Goal: Check status: Check status

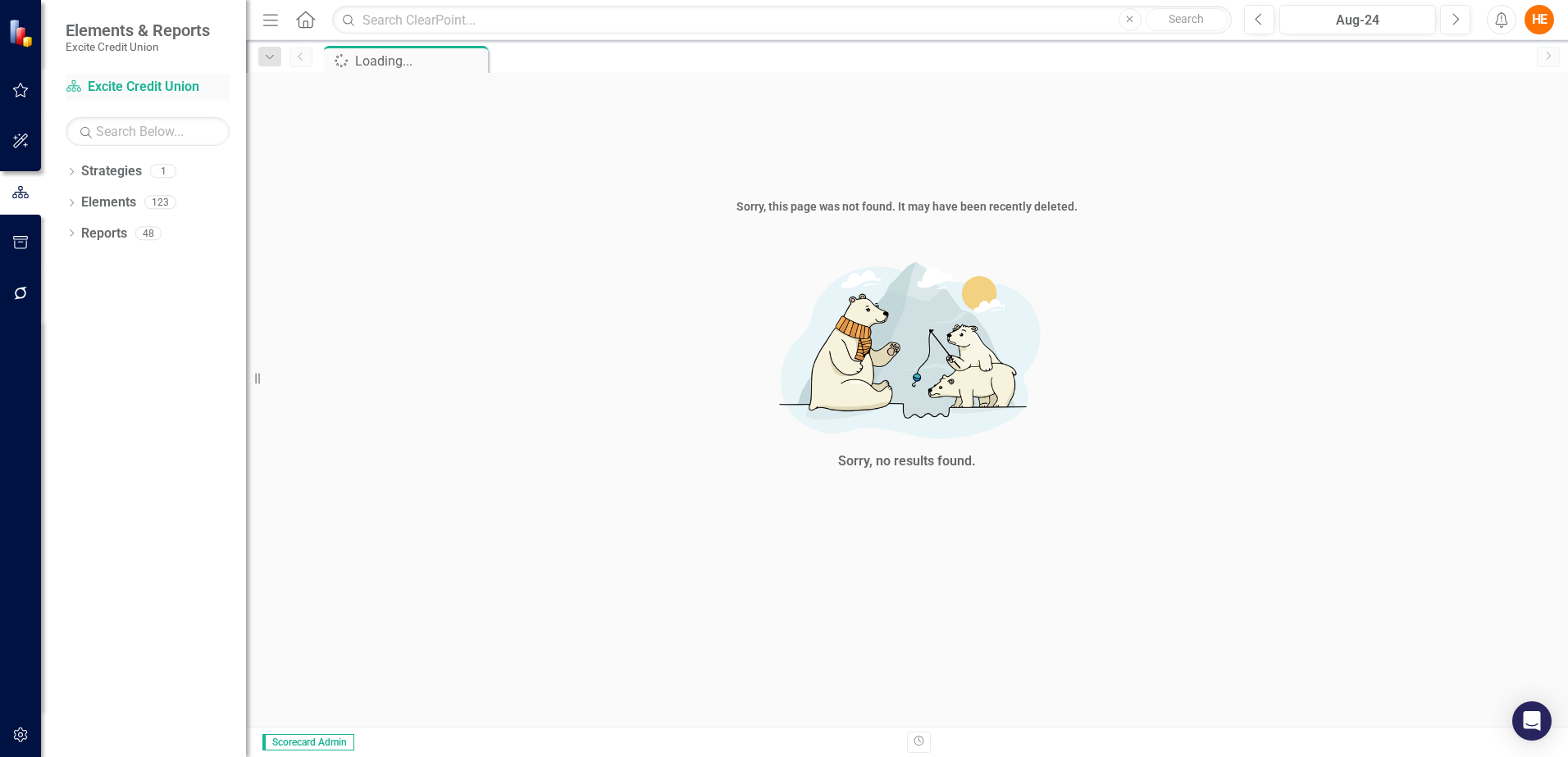
click at [119, 83] on link "Strategy Excite Credit Union" at bounding box center [147, 87] width 164 height 19
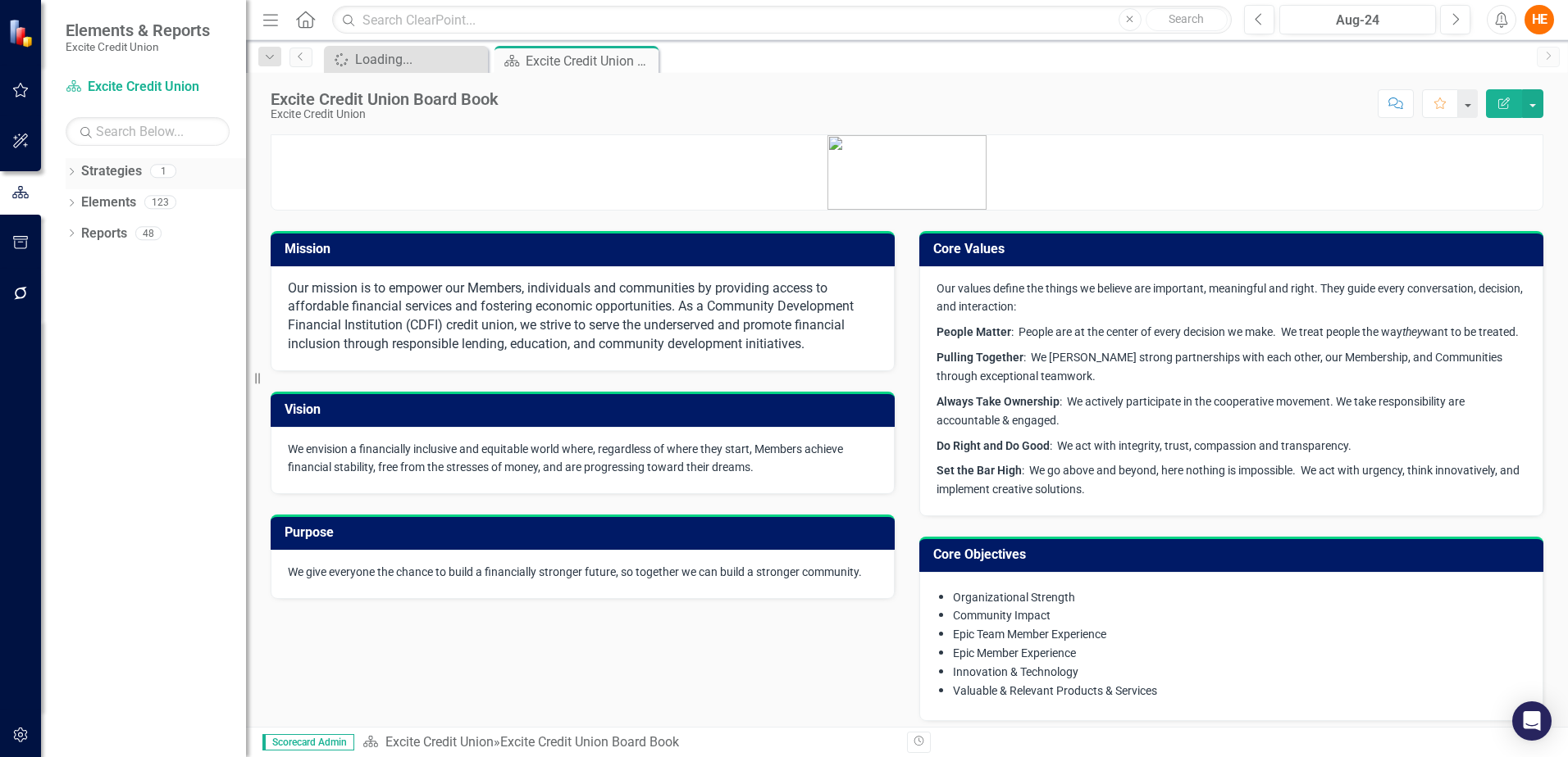
click at [87, 168] on link "Strategies" at bounding box center [112, 172] width 61 height 19
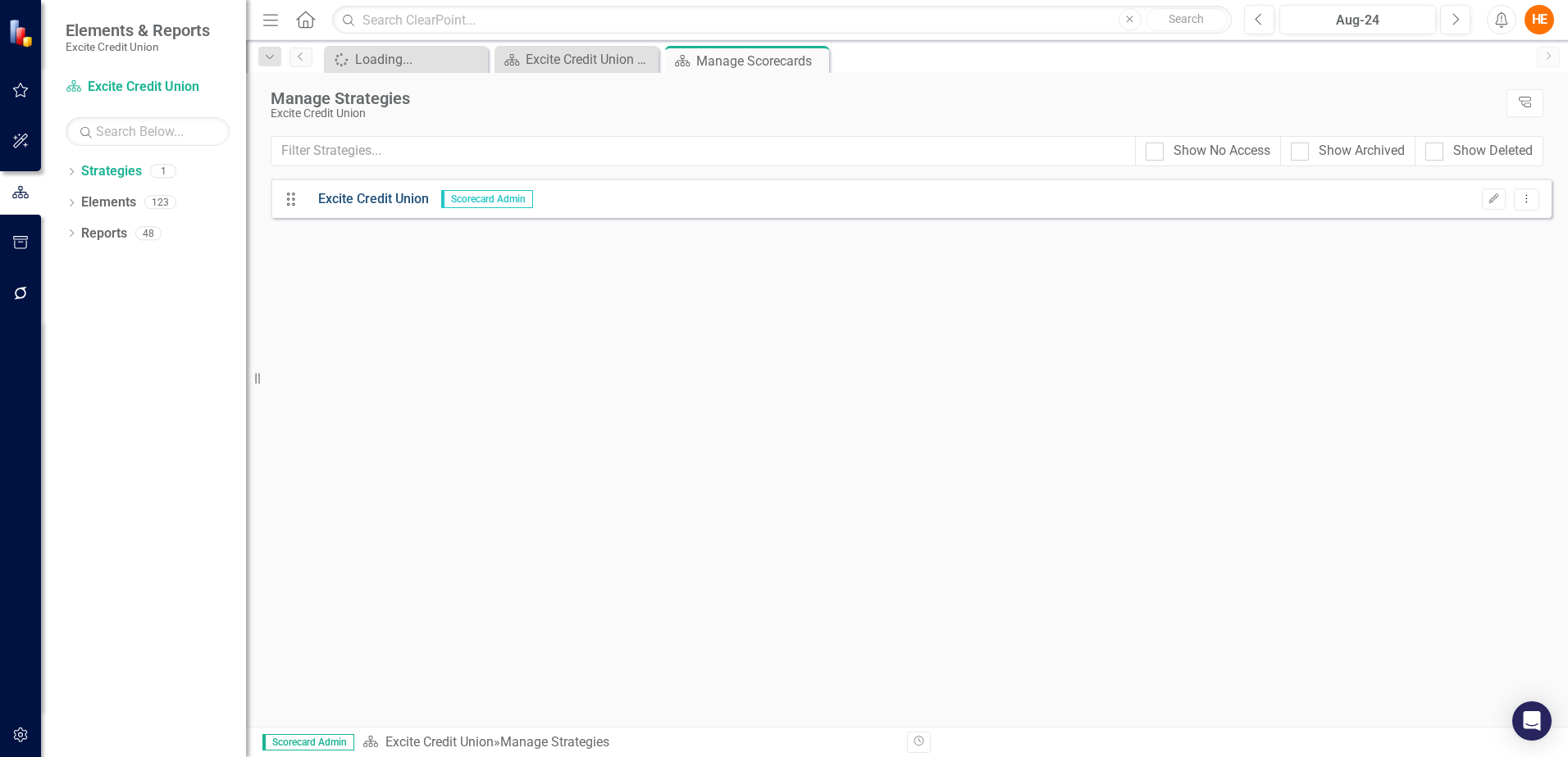
click at [379, 203] on link "Excite Credit Union" at bounding box center [367, 199] width 123 height 19
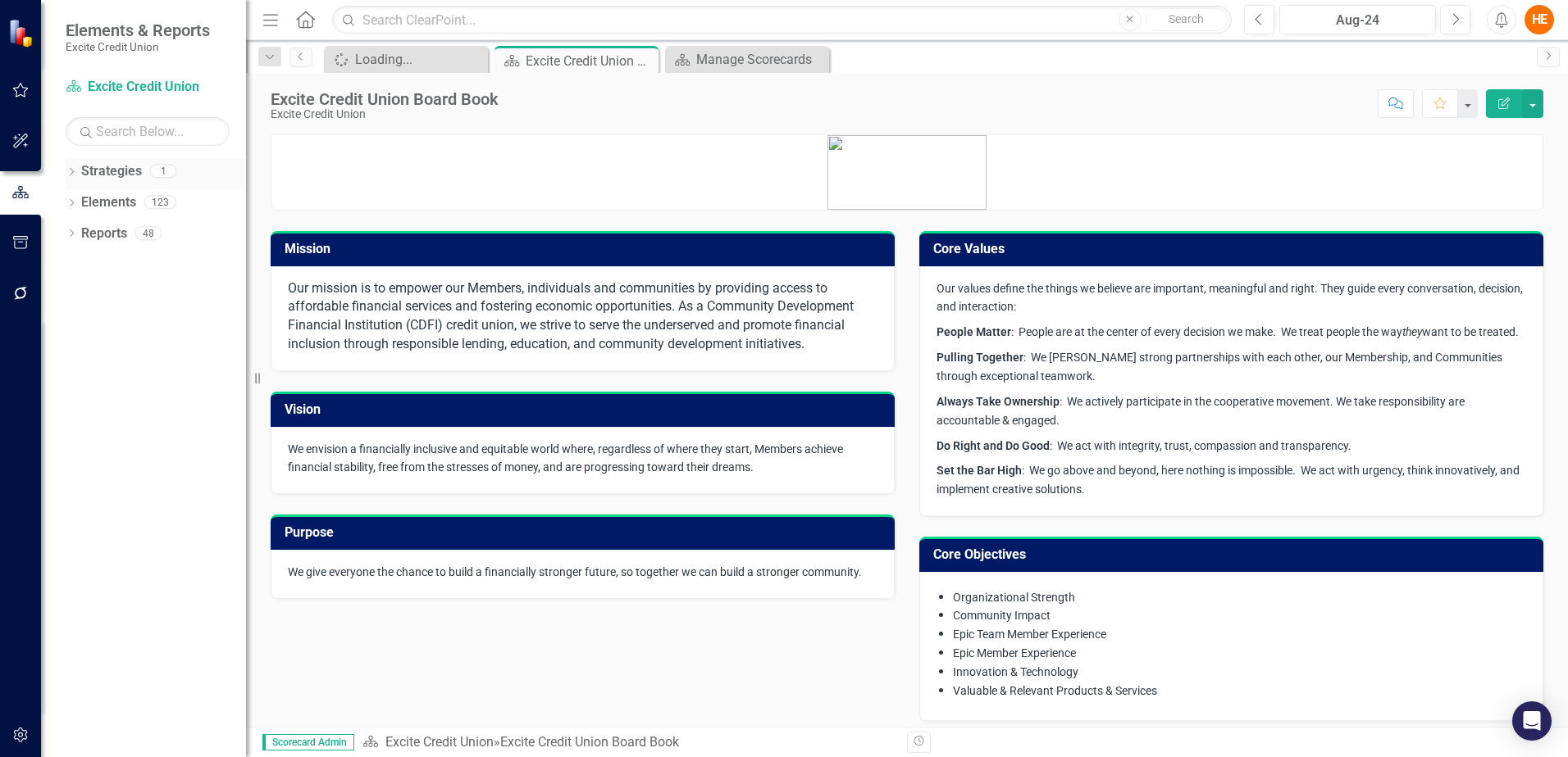
click at [133, 187] on div "Strategies 1" at bounding box center [164, 174] width 165 height 31
click at [159, 175] on div "1" at bounding box center [163, 172] width 27 height 14
click at [102, 232] on link "Reports" at bounding box center [104, 234] width 46 height 19
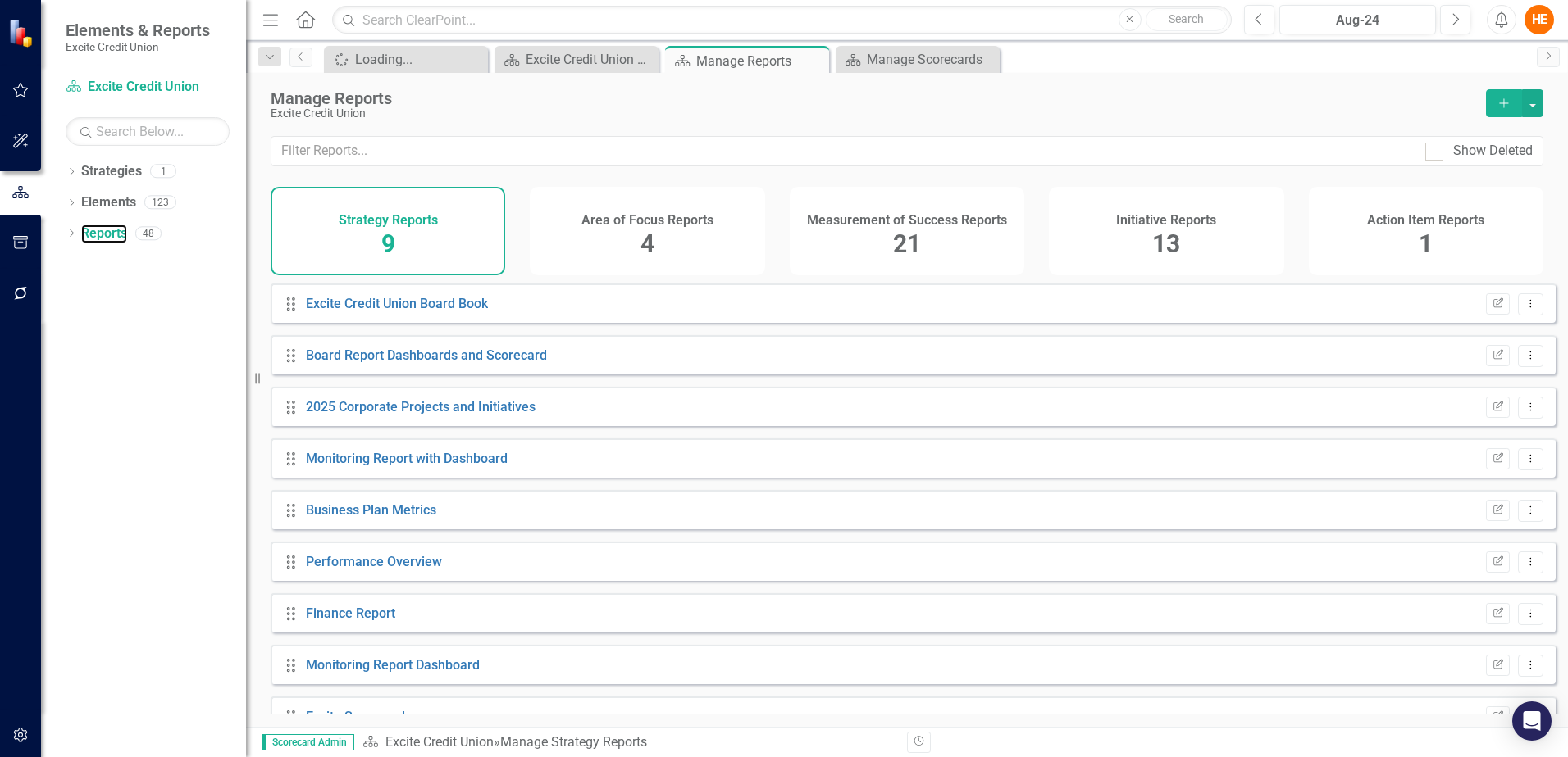
scroll to position [33, 0]
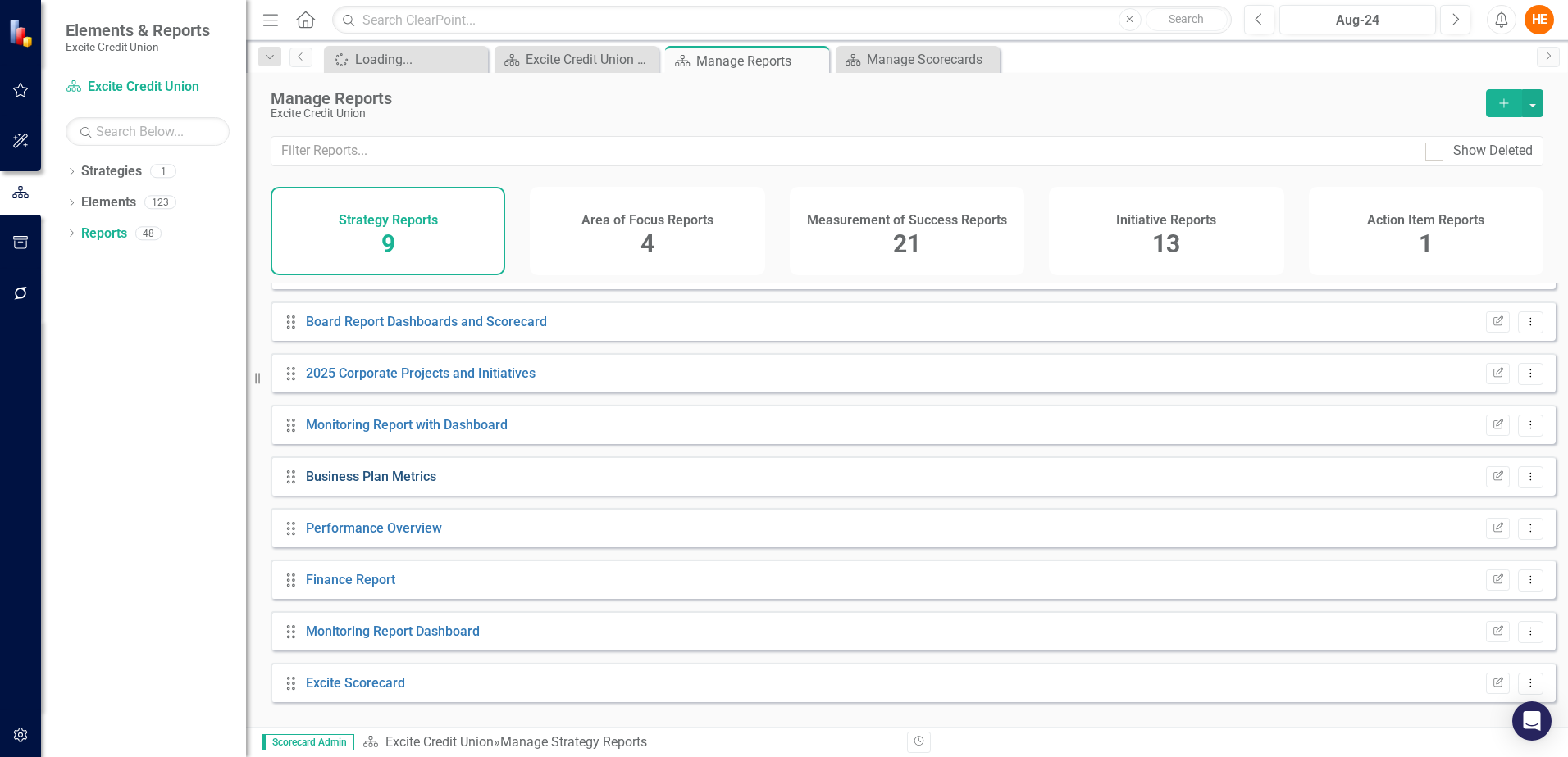
click at [358, 485] on link "Business Plan Metrics" at bounding box center [370, 476] width 130 height 15
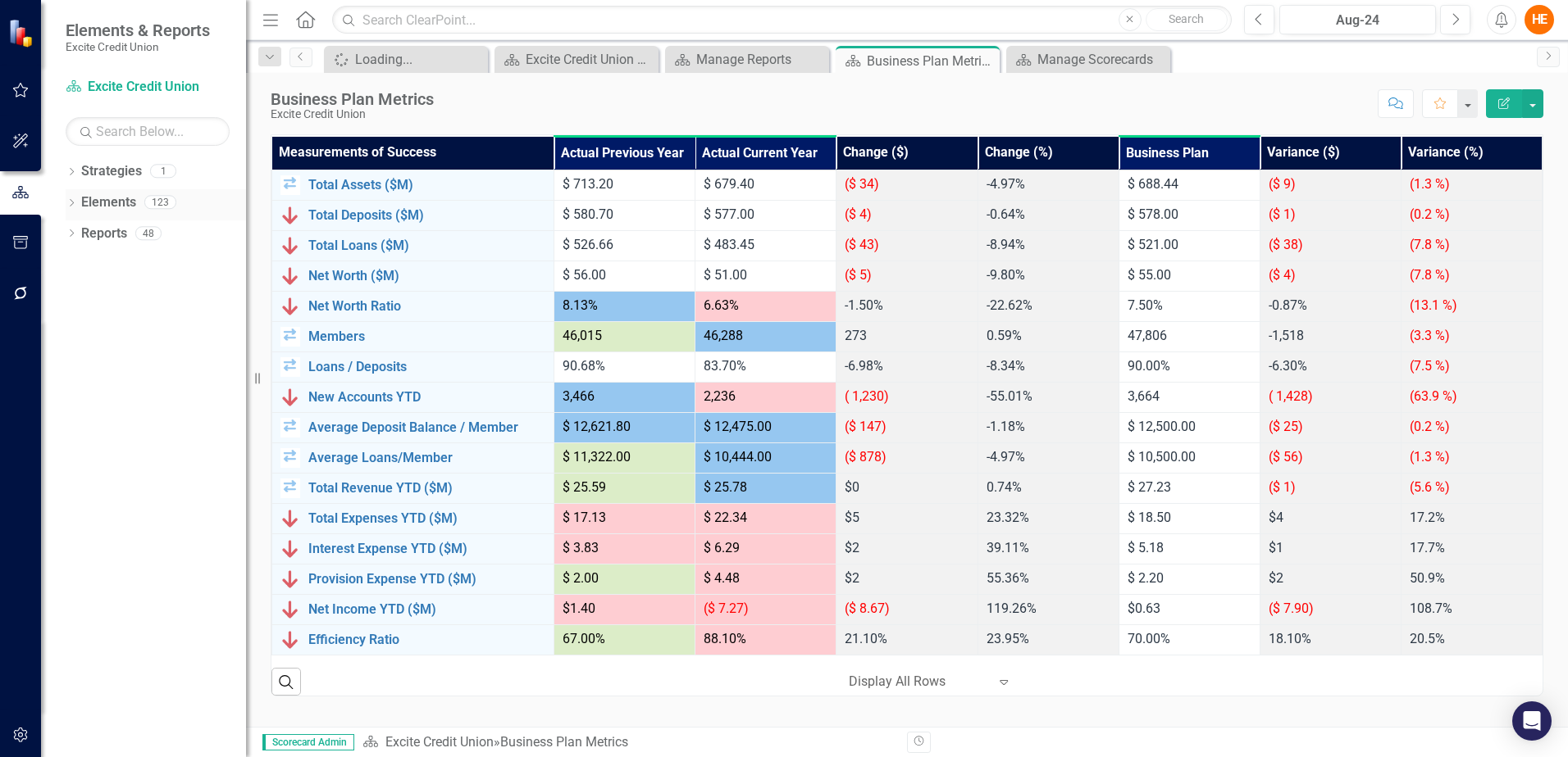
click at [100, 200] on link "Elements" at bounding box center [109, 203] width 55 height 19
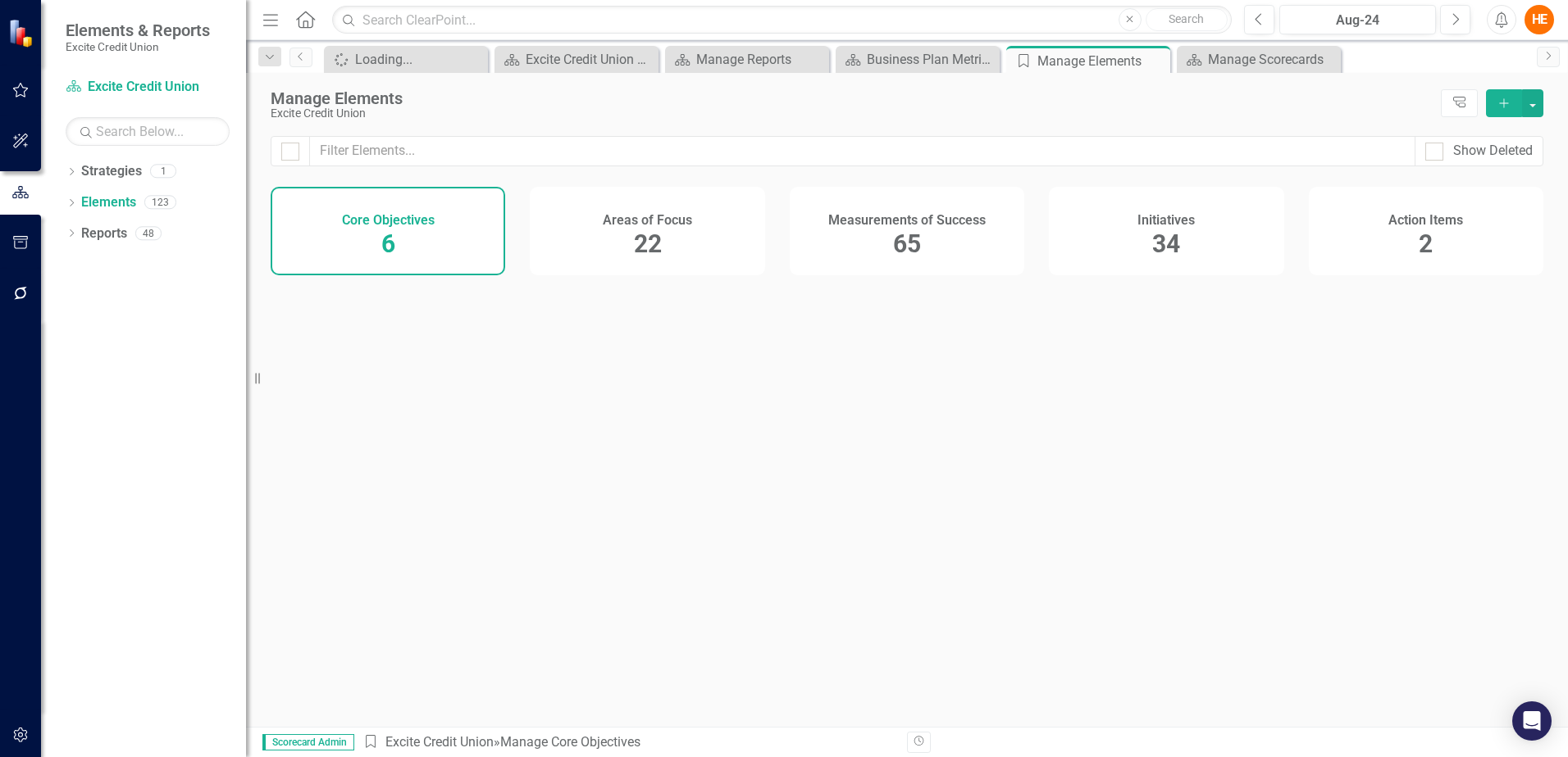
click at [411, 257] on div "Core Objectives 6" at bounding box center [387, 231] width 234 height 88
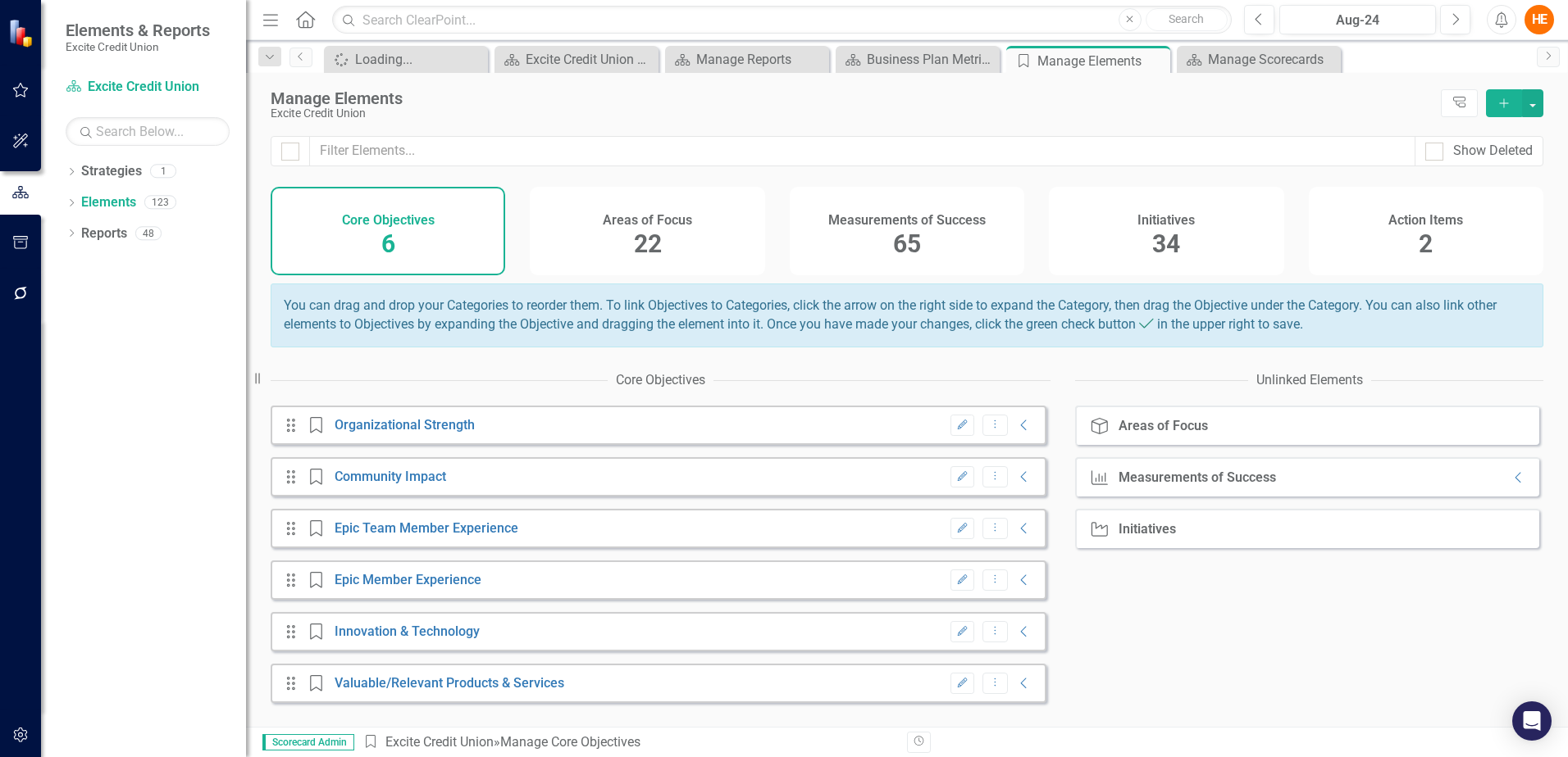
scroll to position [1, 0]
click at [15, 89] on icon "button" at bounding box center [21, 90] width 17 height 13
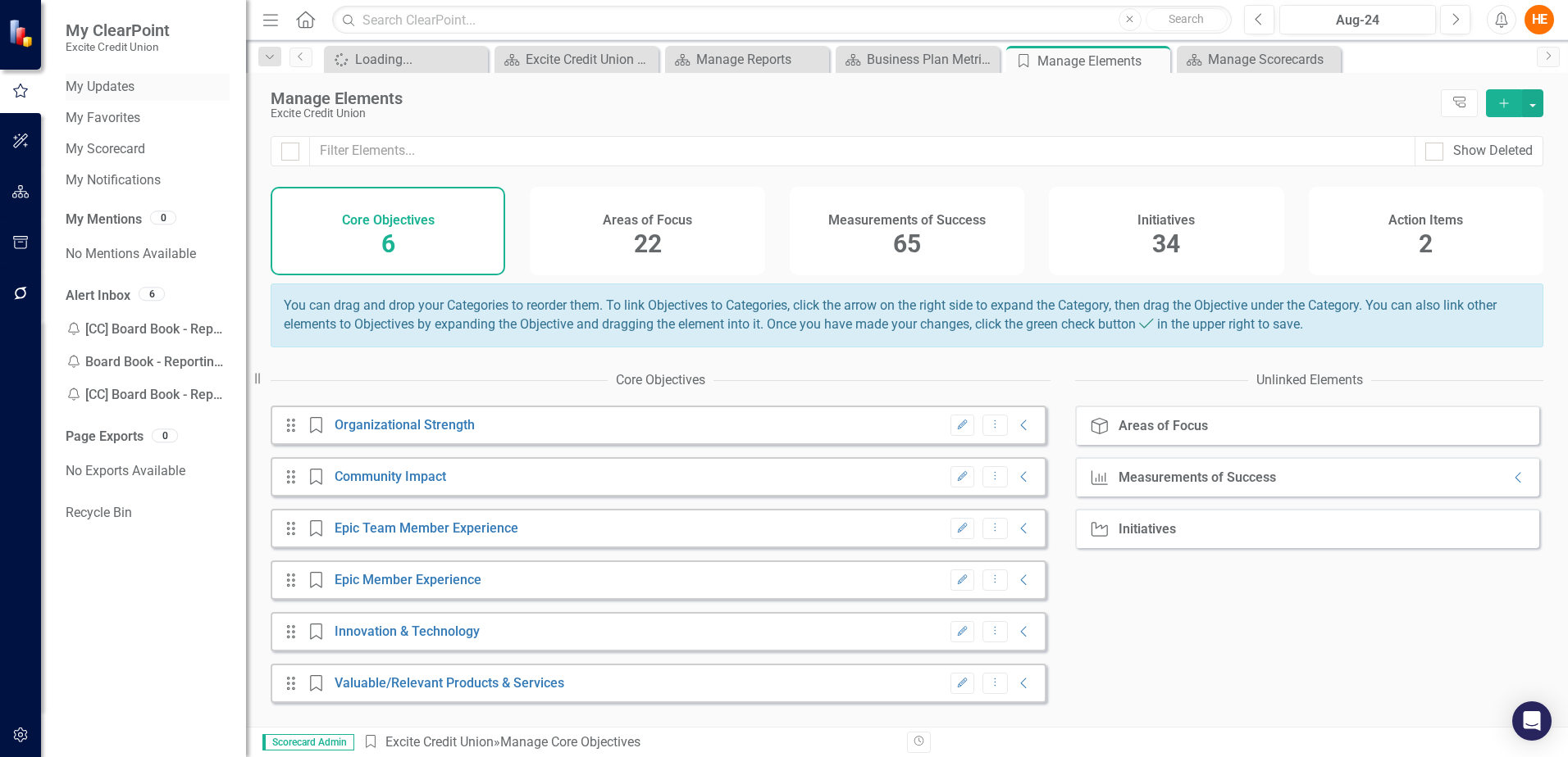
click at [104, 83] on link "My Updates" at bounding box center [147, 87] width 164 height 19
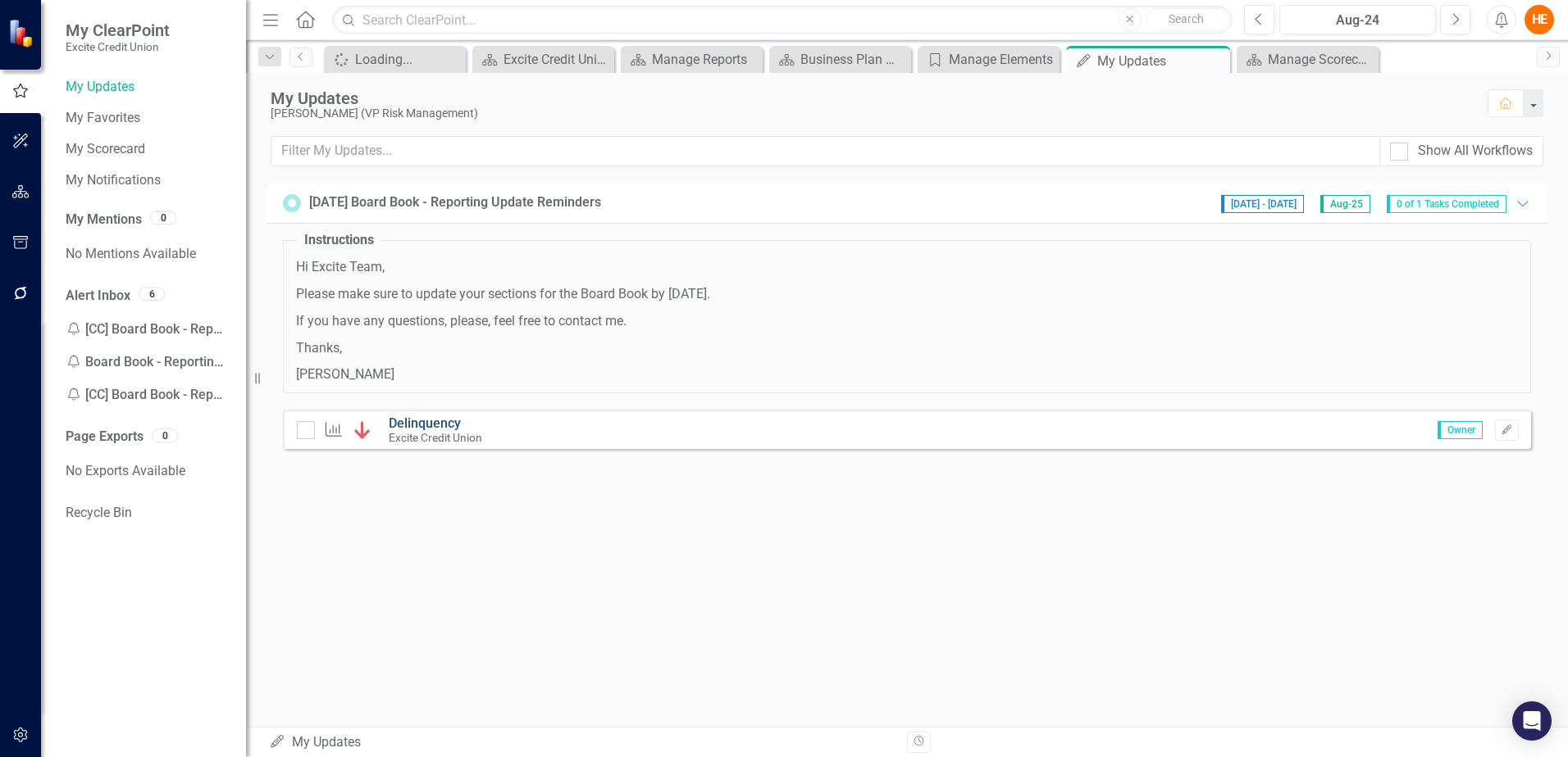
click at [431, 421] on link "Delinquency" at bounding box center [425, 423] width 72 height 15
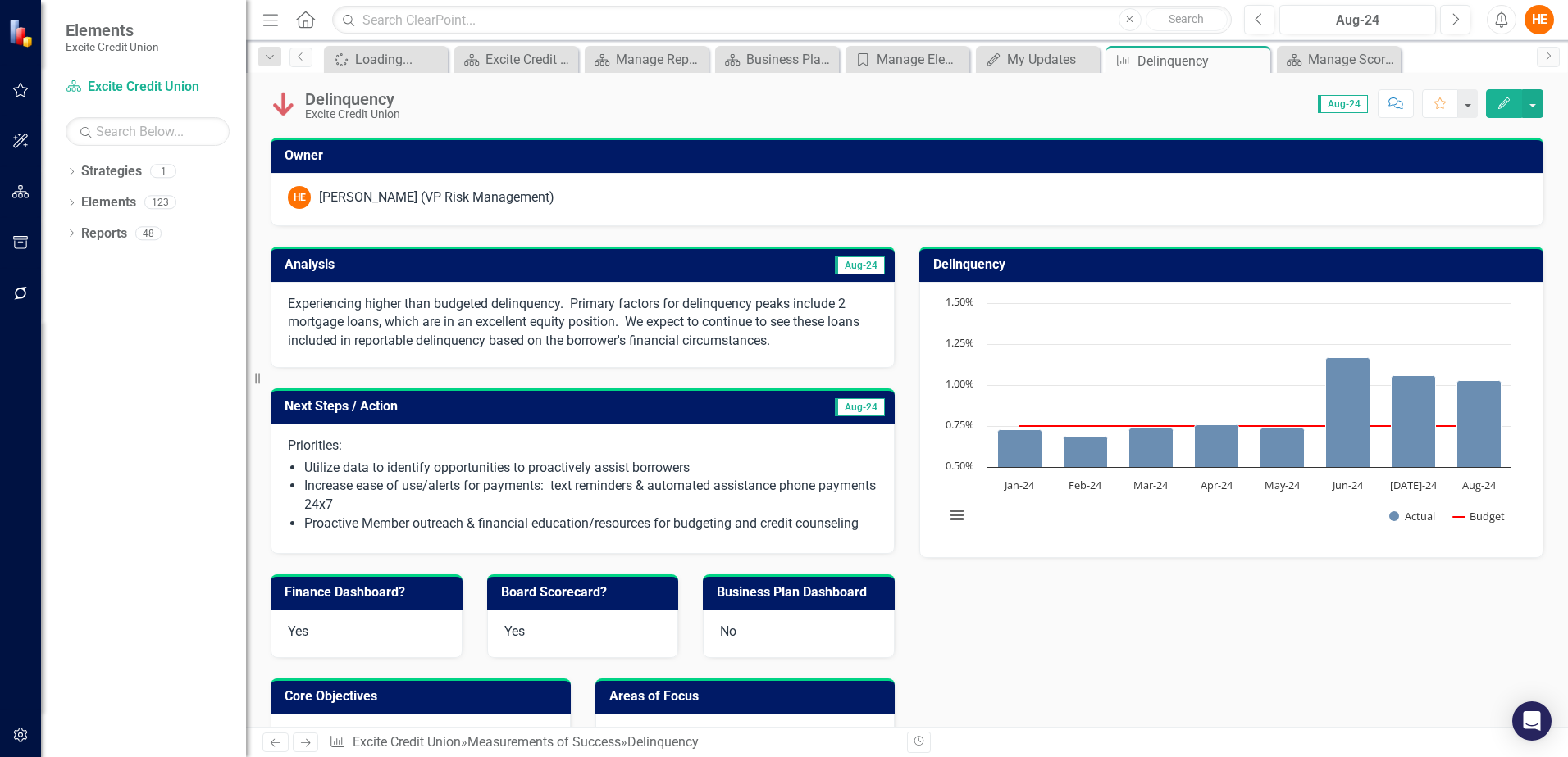
scroll to position [100, 0]
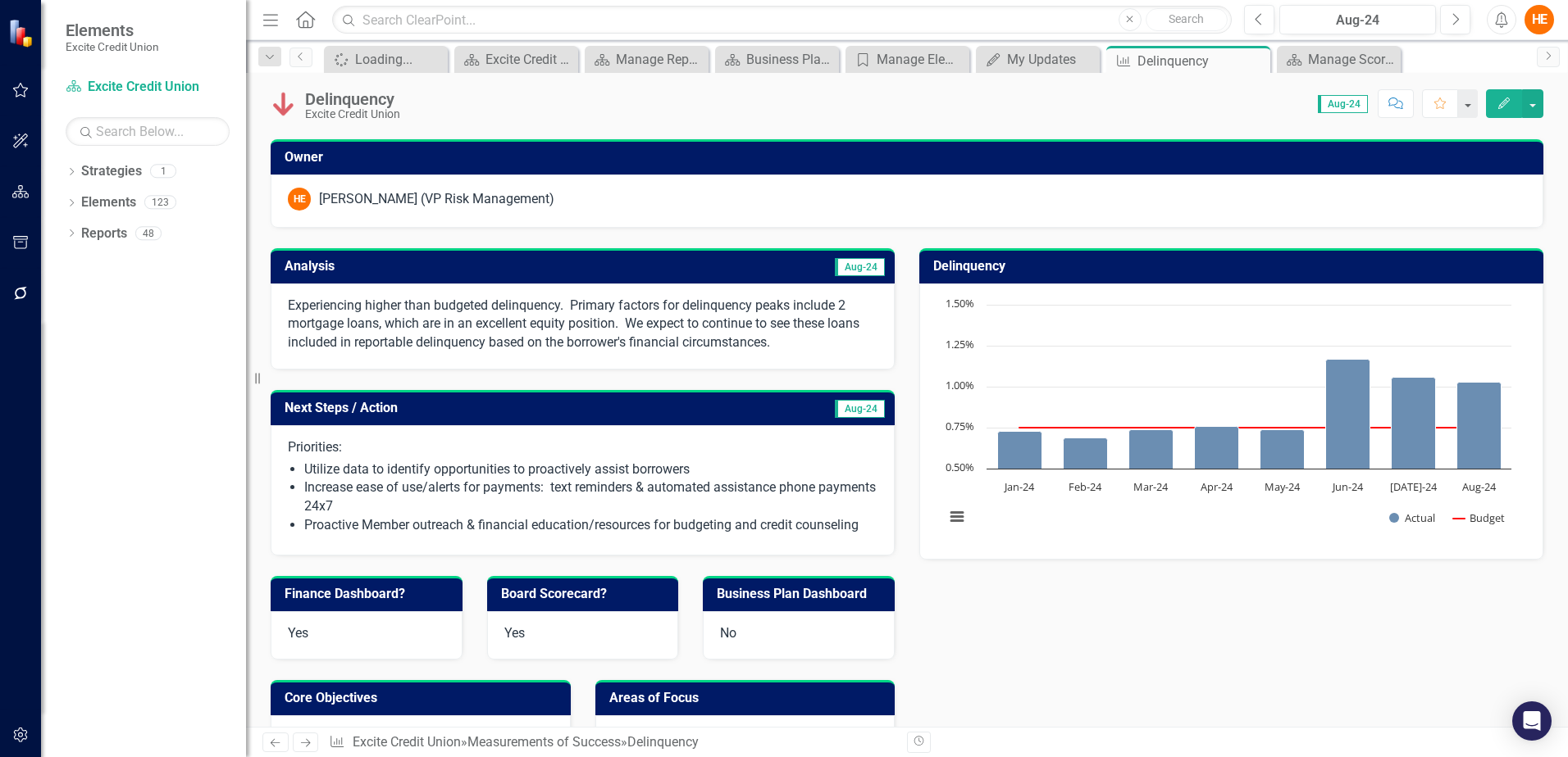
click at [1360, 106] on span "Aug-24" at bounding box center [1342, 103] width 50 height 18
click at [1345, 106] on span "Aug-24" at bounding box center [1342, 103] width 50 height 18
click at [1340, 102] on span "Aug-24" at bounding box center [1342, 103] width 50 height 18
drag, startPoint x: 1340, startPoint y: 102, endPoint x: 1197, endPoint y: 120, distance: 144.1
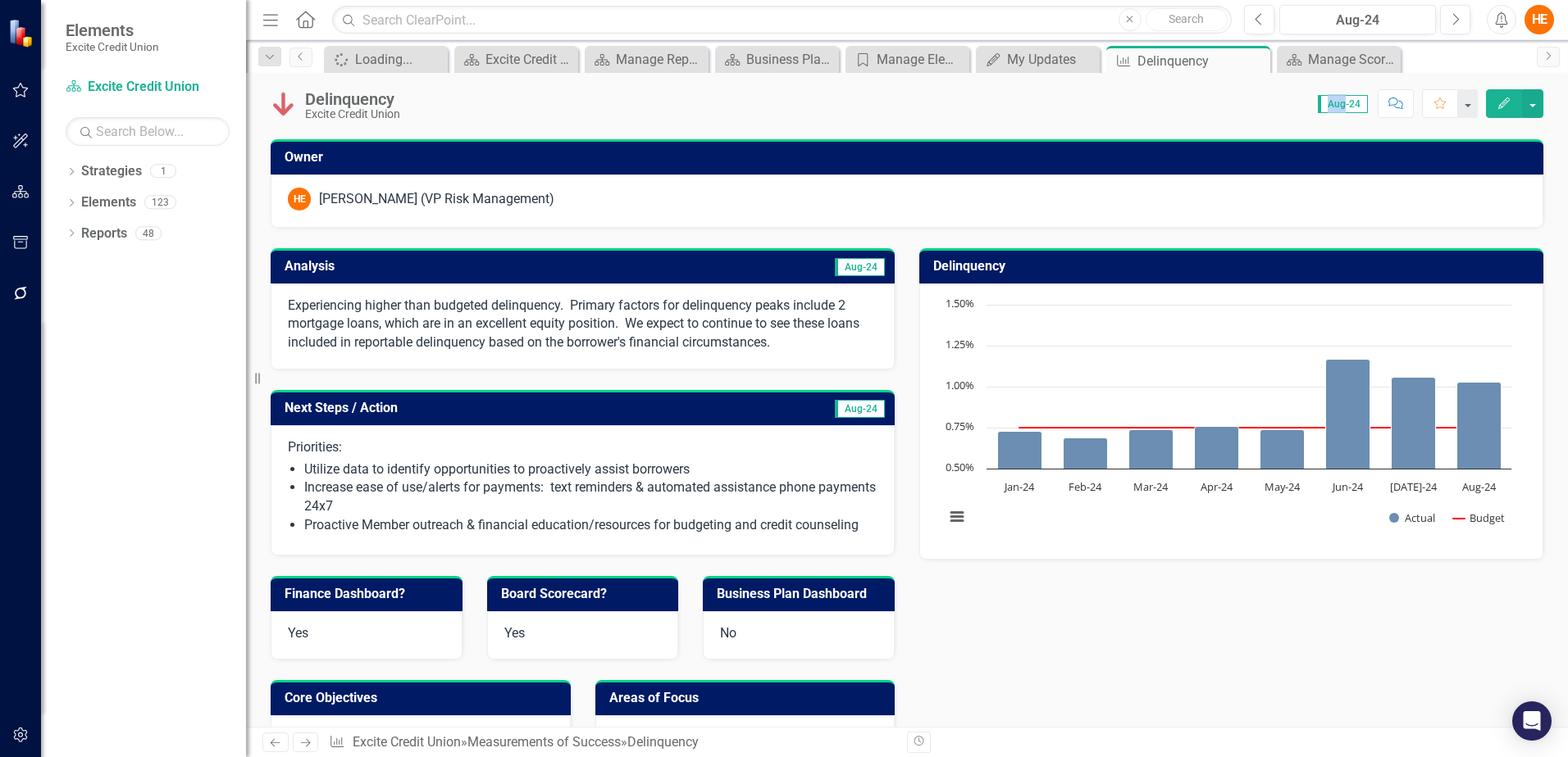
click at [1197, 120] on div "Delinquency Excite Credit Union Score: 0.00 Aug-24 Completed Comment Favorite E…" at bounding box center [906, 98] width 1322 height 49
click at [1456, 17] on icon "button" at bounding box center [1456, 19] width 7 height 11
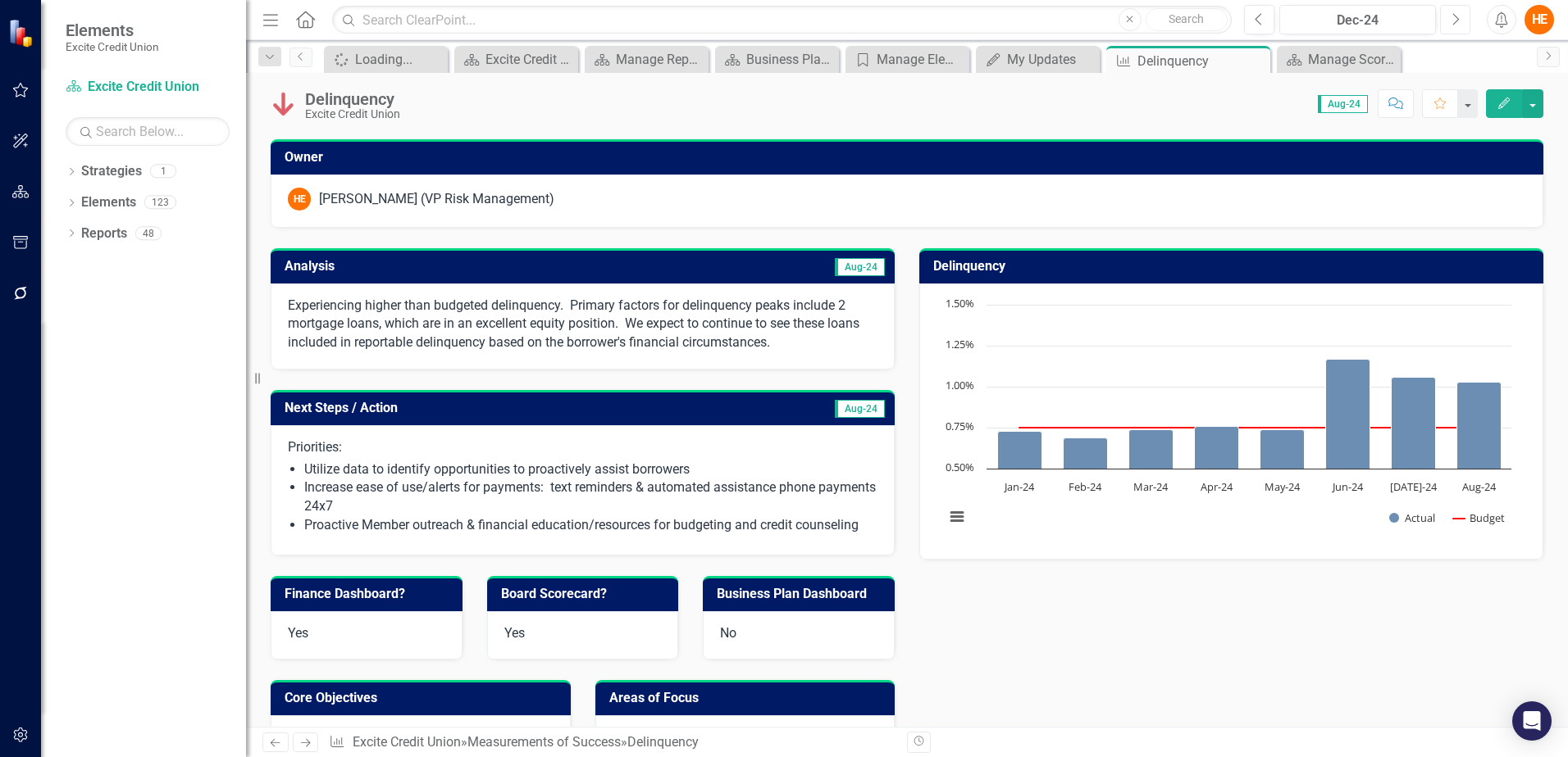
click at [1456, 17] on icon "button" at bounding box center [1456, 19] width 7 height 11
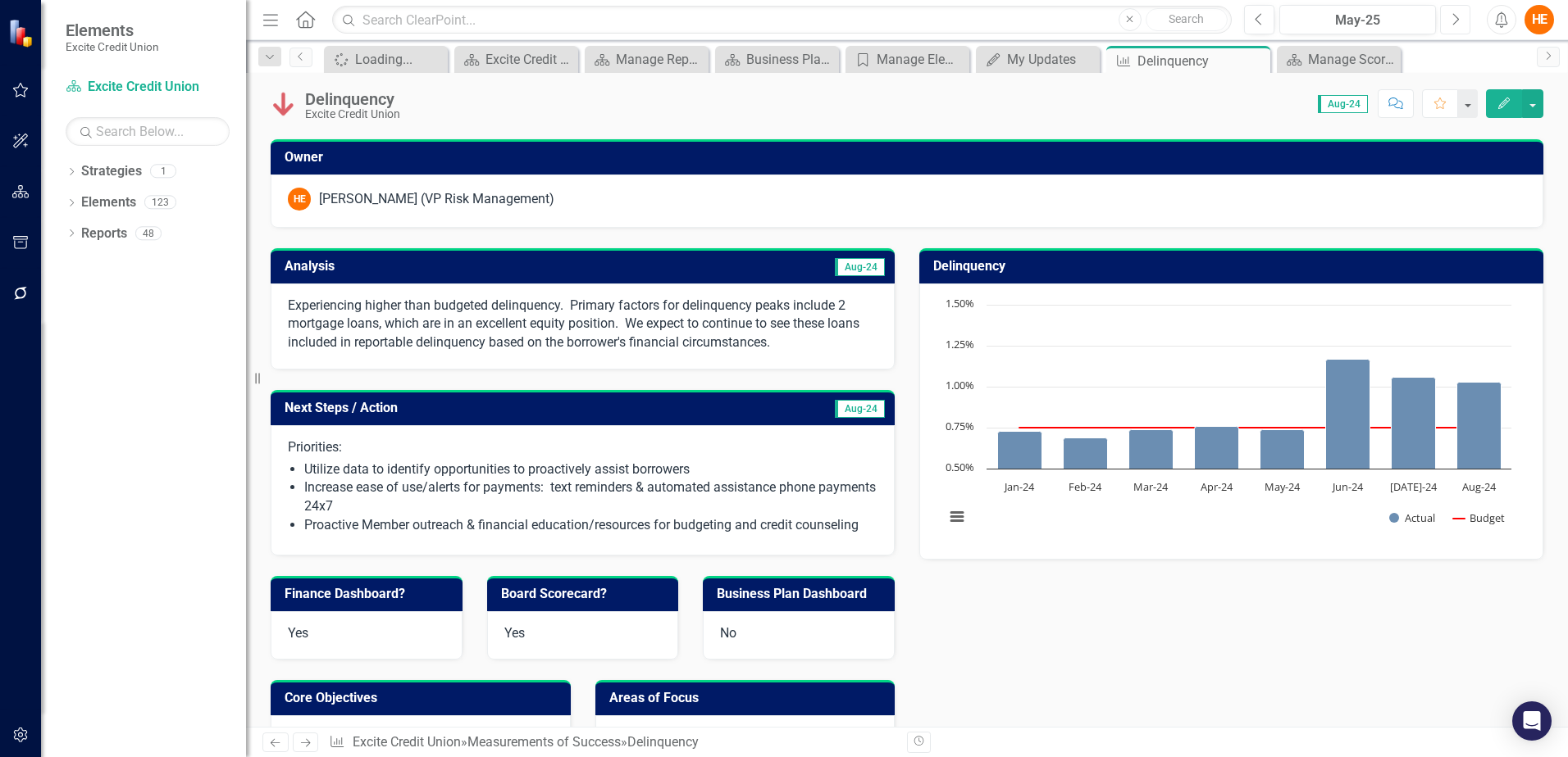
click at [1456, 17] on icon "button" at bounding box center [1456, 19] width 7 height 11
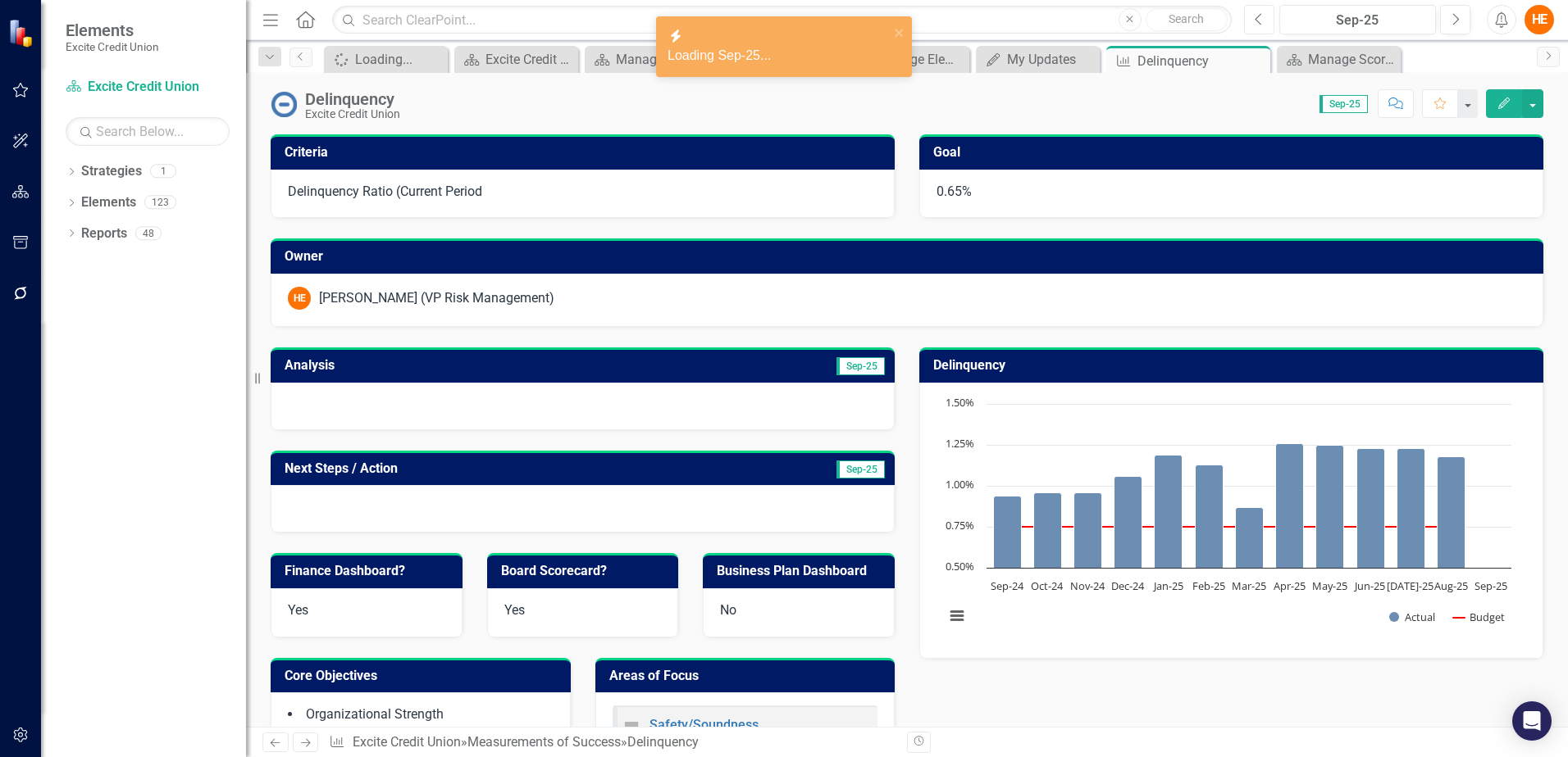
click at [1253, 21] on button "Previous" at bounding box center [1260, 19] width 30 height 29
